Goal: Information Seeking & Learning: Learn about a topic

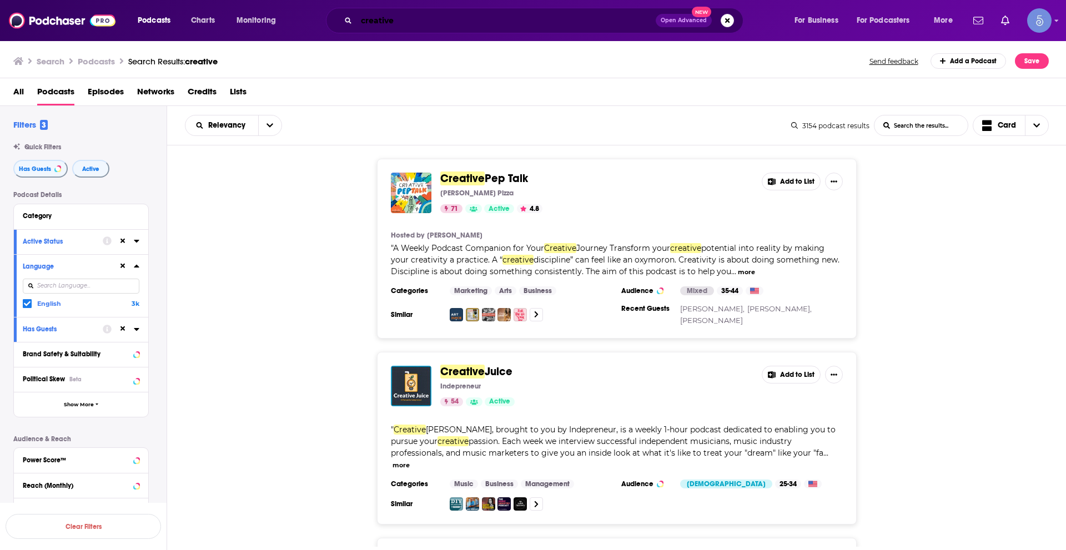
click at [412, 24] on input "creative" at bounding box center [506, 21] width 299 height 18
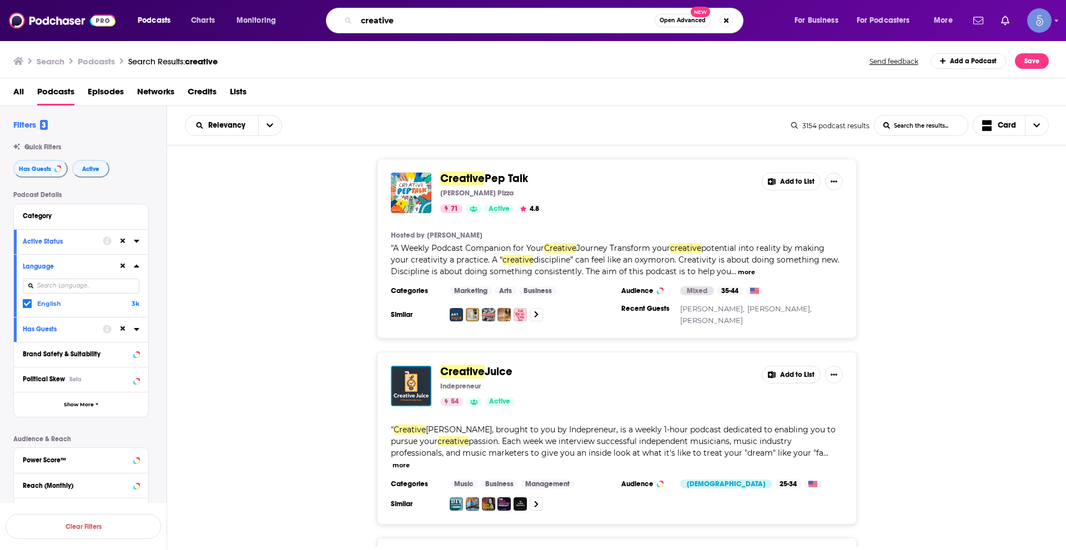
click at [412, 24] on input "creative" at bounding box center [506, 21] width 298 height 18
click at [439, 17] on input "creative" at bounding box center [506, 21] width 298 height 18
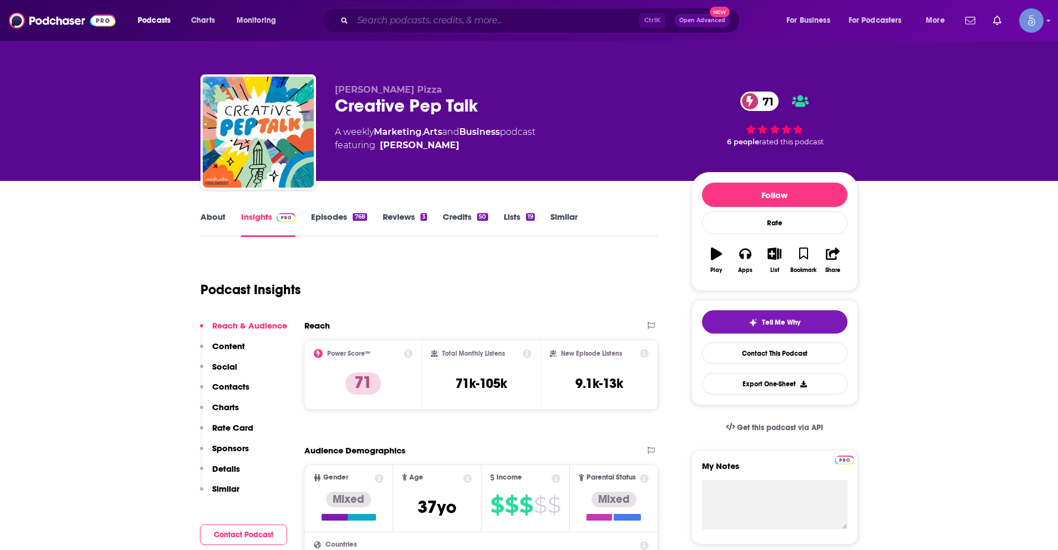
click at [430, 19] on input "Search podcasts, credits, & more..." at bounding box center [496, 21] width 287 height 18
paste input "Soulful Self-Care Conversations"
type input "Soulful Self-Care Conversations"
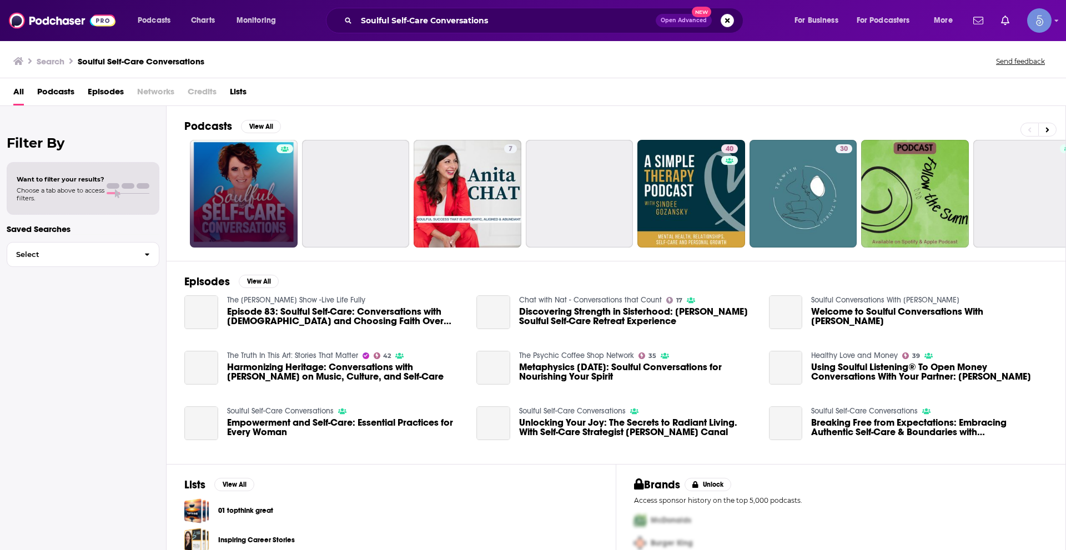
click at [232, 192] on link at bounding box center [244, 194] width 108 height 108
